Goal: Navigation & Orientation: Find specific page/section

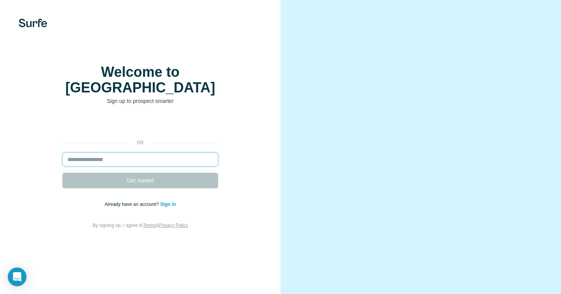
click at [195, 153] on input "email" at bounding box center [140, 159] width 156 height 14
click at [172, 203] on link "Sign in" at bounding box center [168, 203] width 16 height 5
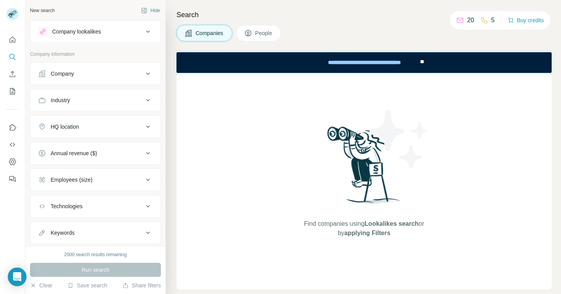
scroll to position [20, 0]
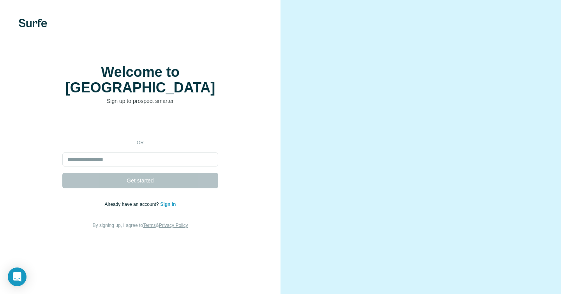
click at [166, 201] on link "Sign in" at bounding box center [168, 203] width 16 height 5
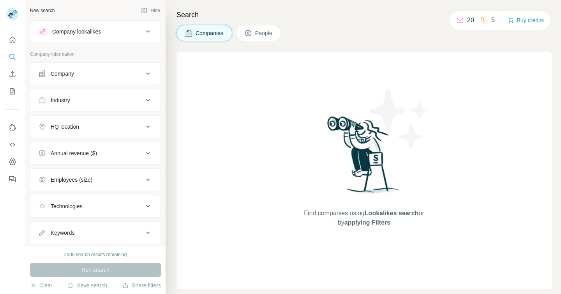
click at [413, 18] on h4 "Search" at bounding box center [364, 14] width 375 height 11
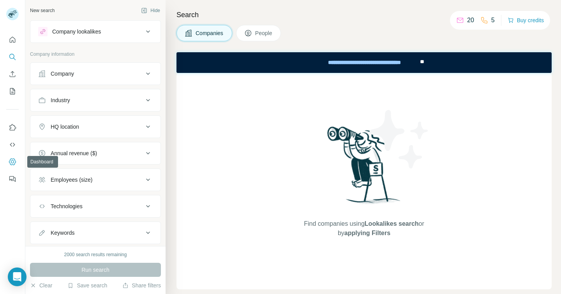
click at [11, 164] on icon "Dashboard" at bounding box center [13, 162] width 8 height 8
click at [9, 155] on button "Dashboard" at bounding box center [12, 162] width 12 height 14
click at [10, 159] on icon "Dashboard" at bounding box center [12, 161] width 7 height 7
click at [7, 31] on div at bounding box center [12, 107] width 25 height 158
click at [9, 34] on button "Quick start" at bounding box center [12, 40] width 12 height 14
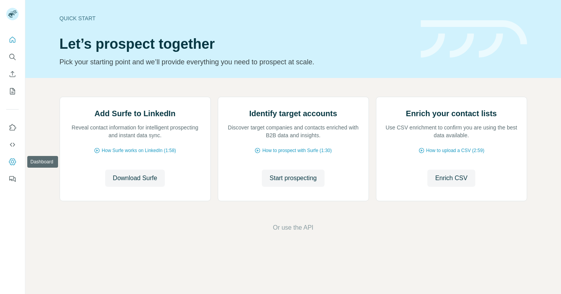
click at [9, 163] on icon "Dashboard" at bounding box center [13, 162] width 8 height 8
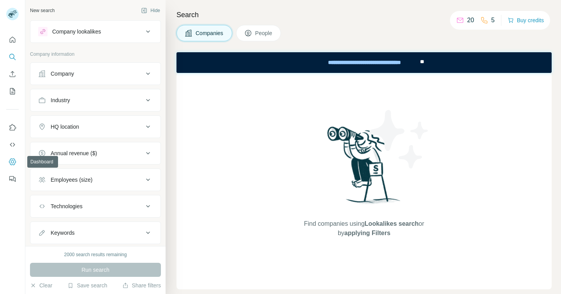
click at [13, 165] on icon "Dashboard" at bounding box center [13, 162] width 8 height 8
click at [8, 158] on button "Dashboard" at bounding box center [12, 162] width 12 height 14
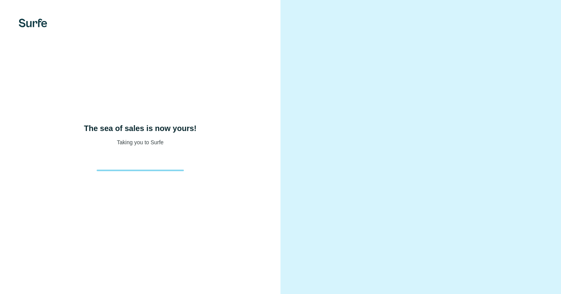
scroll to position [8, 0]
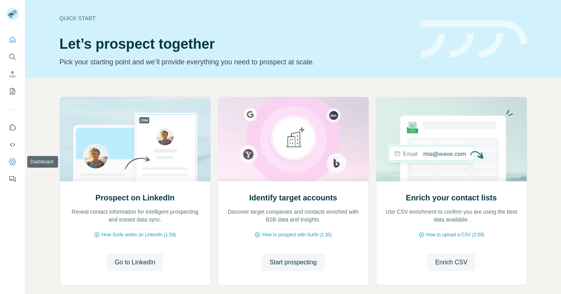
click at [12, 166] on button "Dashboard" at bounding box center [12, 162] width 12 height 14
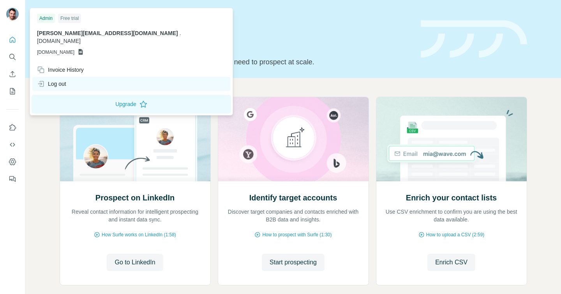
click at [60, 77] on div "Log out" at bounding box center [131, 84] width 198 height 14
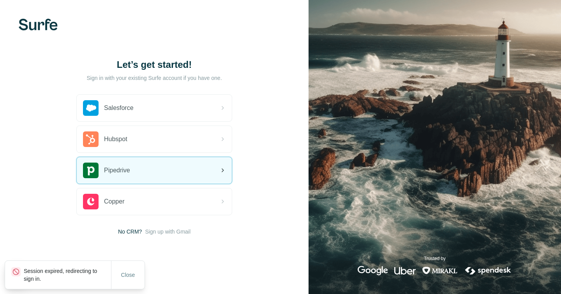
click at [141, 166] on div "Pipedrive" at bounding box center [154, 170] width 155 height 26
